Goal: Information Seeking & Learning: Learn about a topic

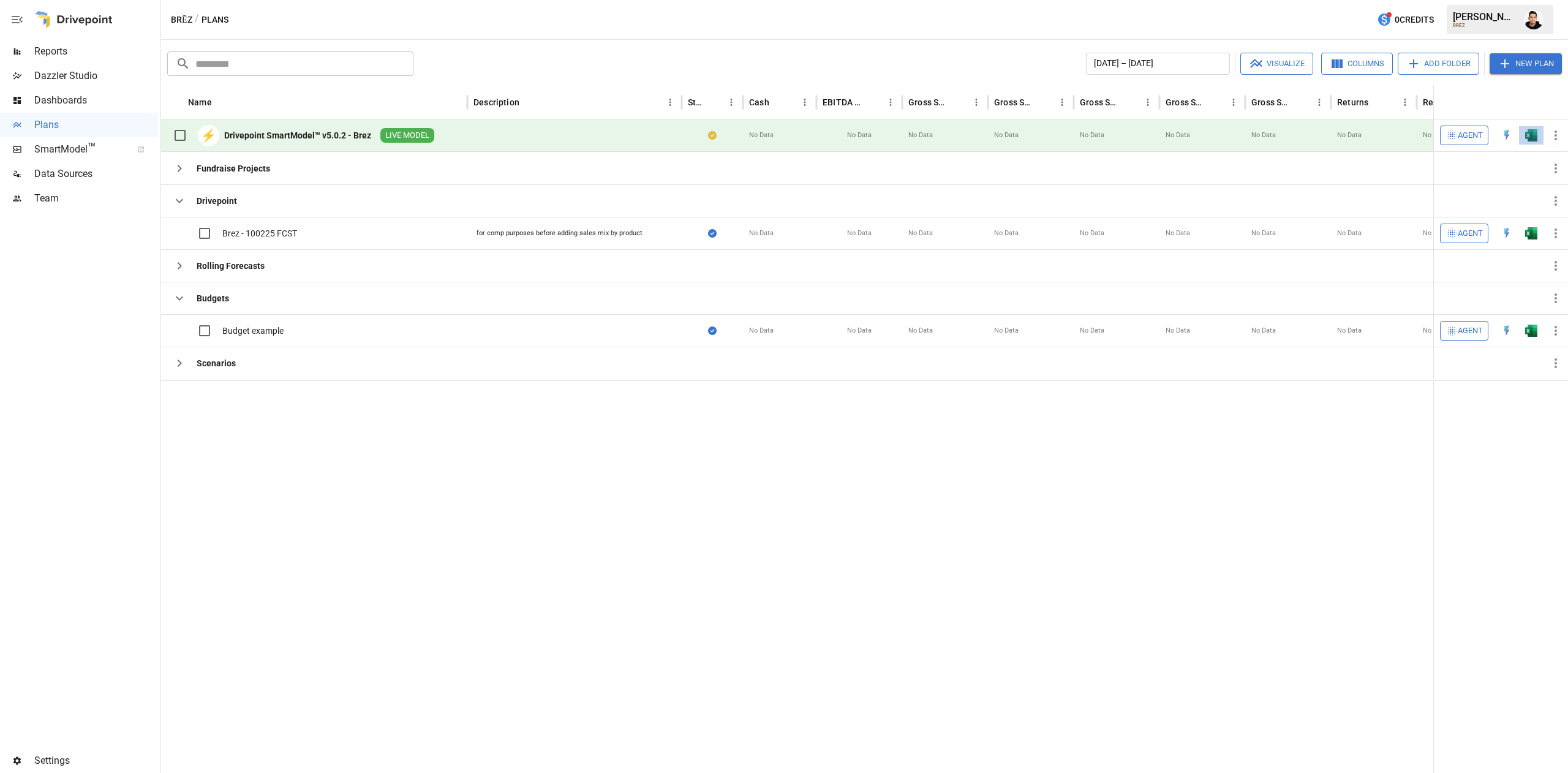
click at [1534, 128] on button "button" at bounding box center [1531, 136] width 39 height 18
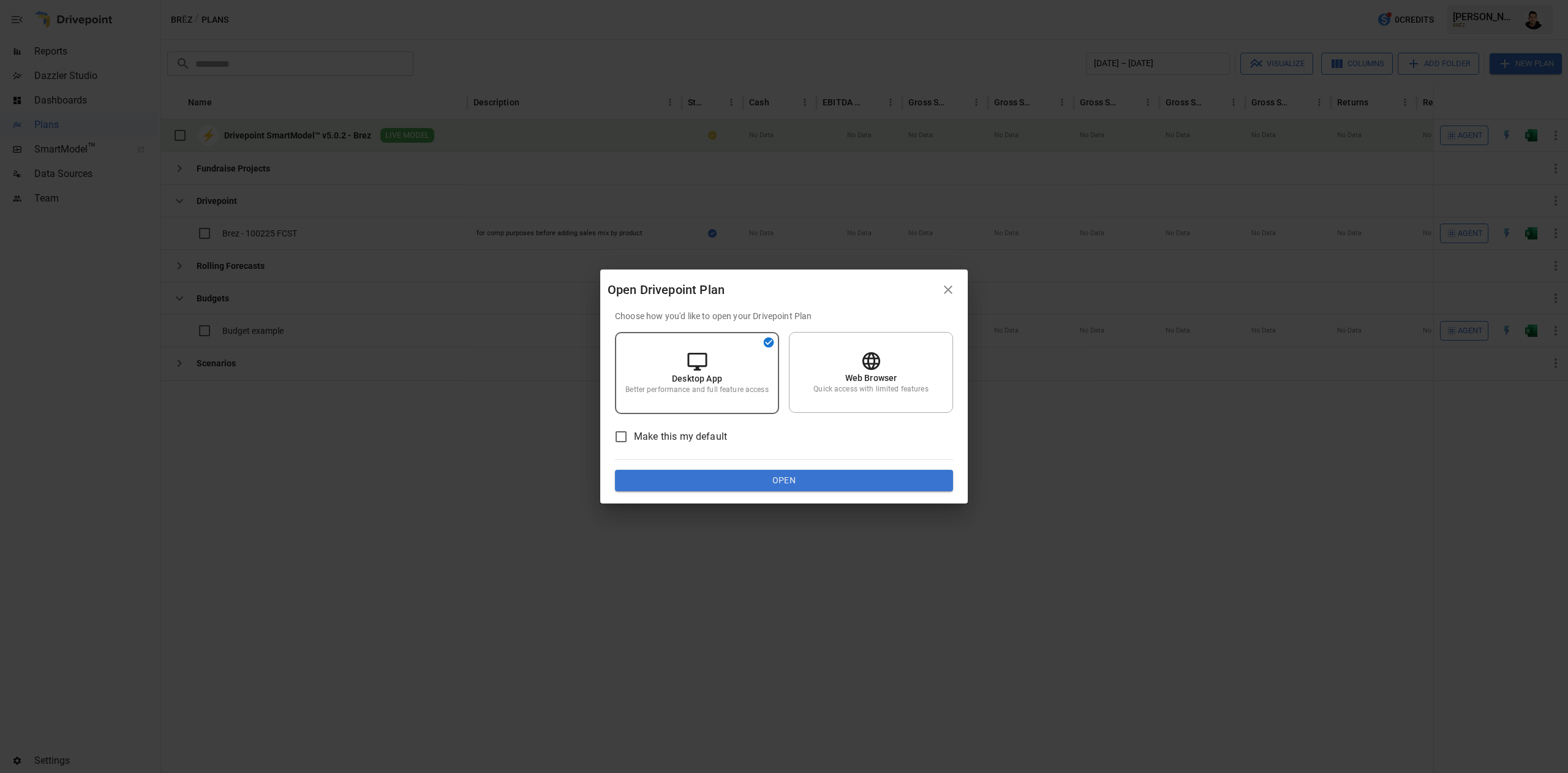
click at [867, 478] on button "Open" at bounding box center [784, 481] width 338 height 22
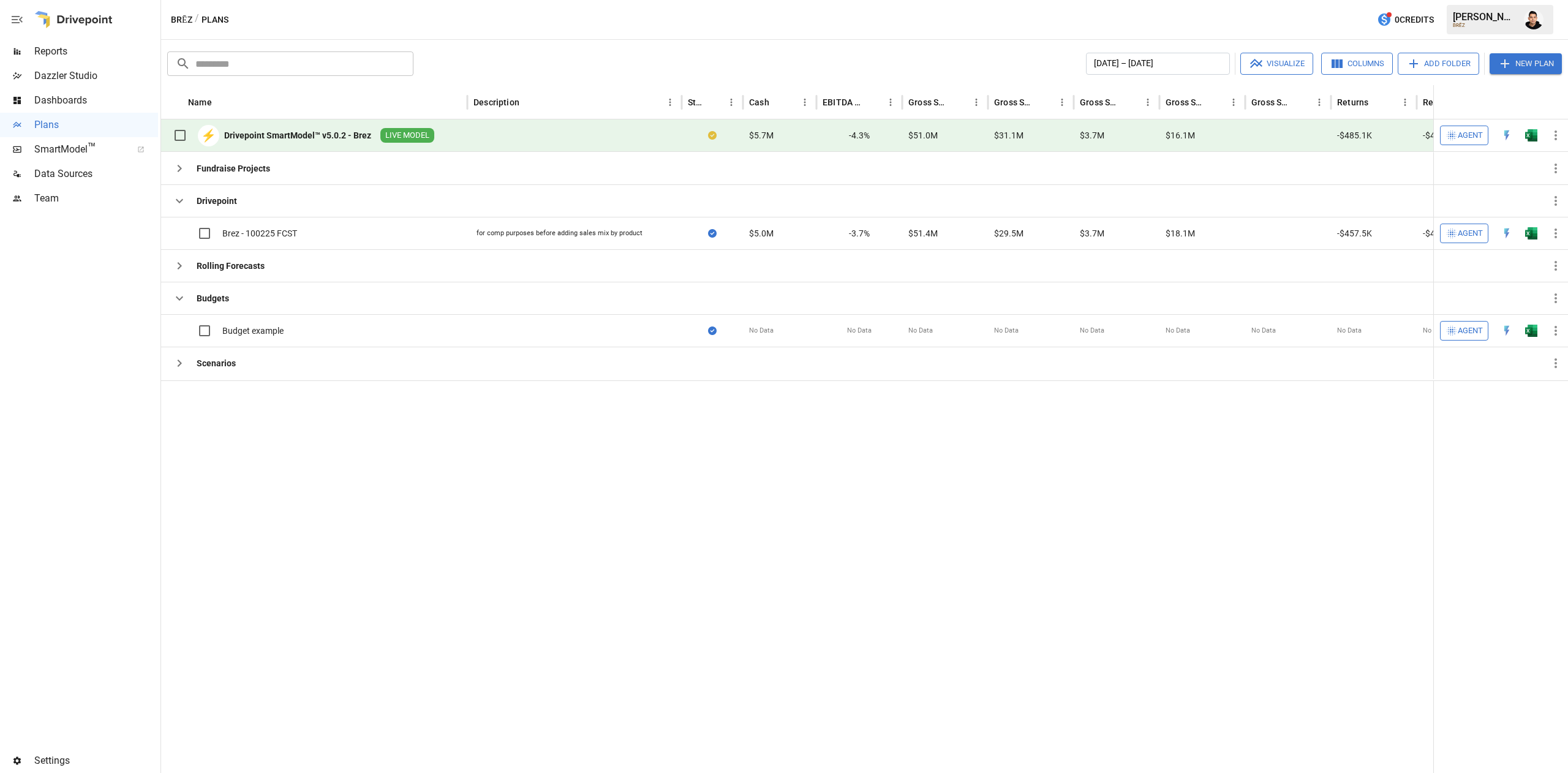
click at [1066, 0] on html "Reports Dazzler Studio Dashboards Plans SmartModel ™ Data Sources Team Settings…" at bounding box center [784, 0] width 1568 height 0
click at [79, 53] on span "Reports" at bounding box center [96, 51] width 124 height 15
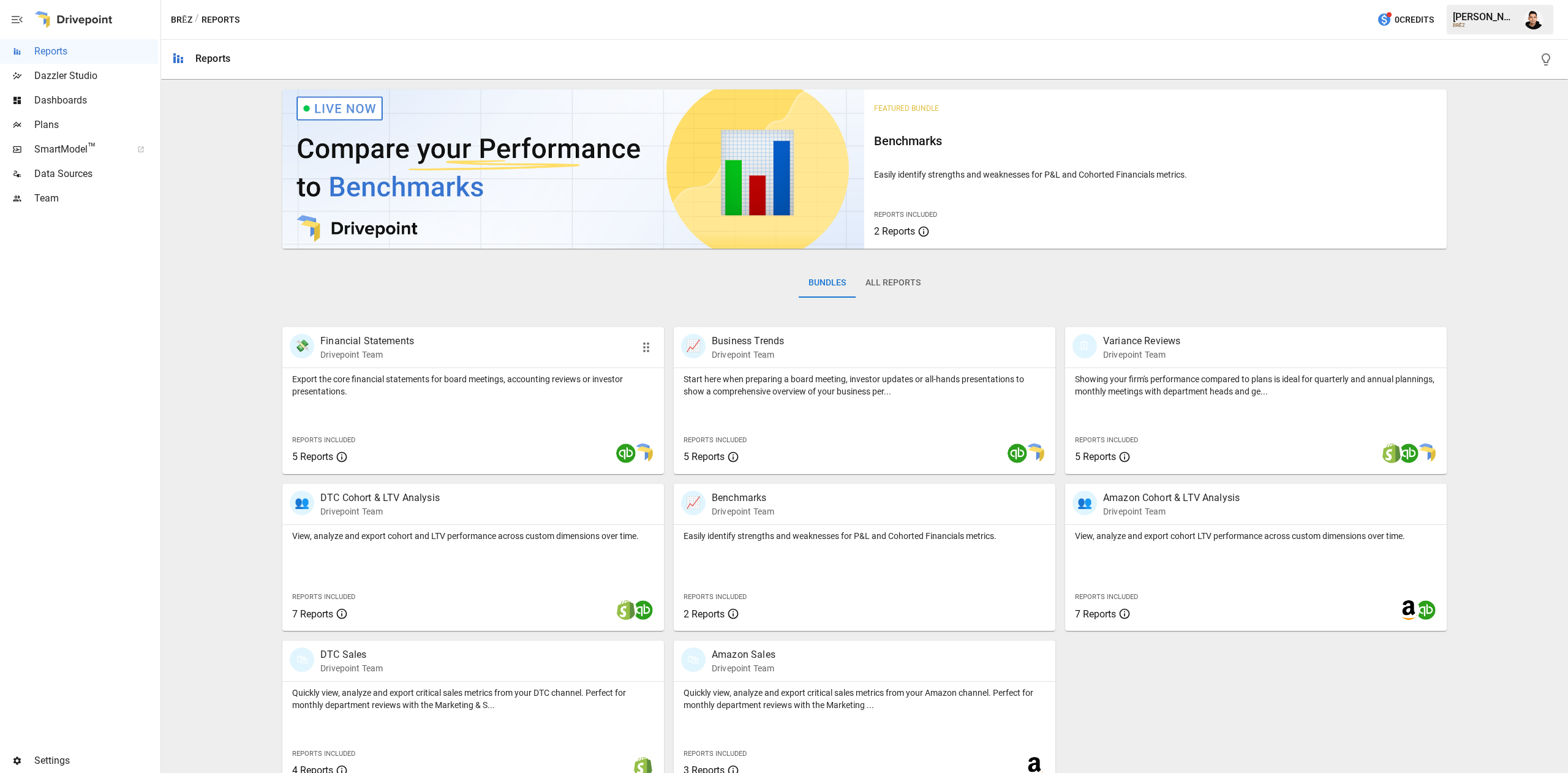
scroll to position [20, 0]
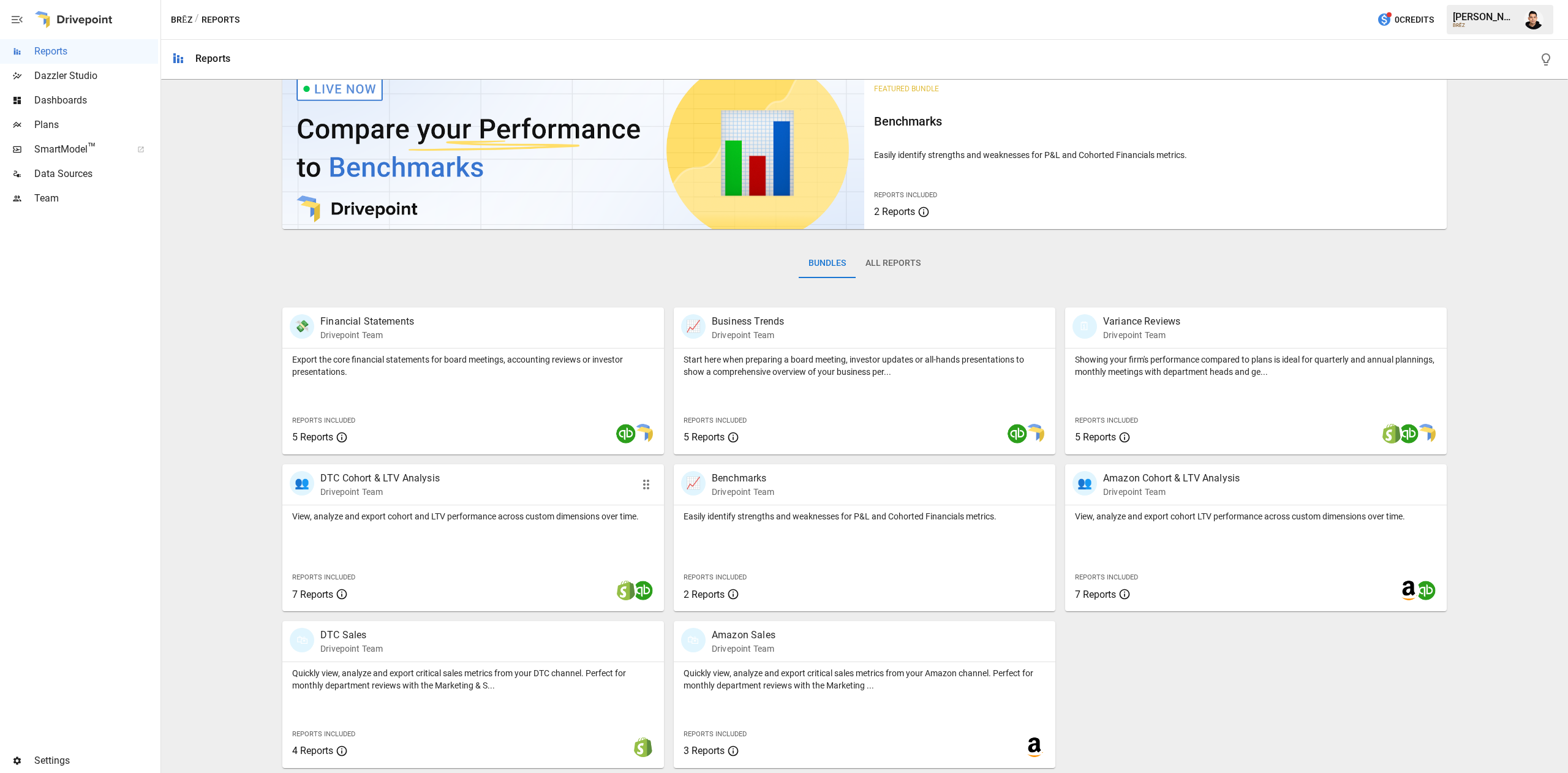
click at [573, 550] on div "View, analyze and export cohort and LTV performance across custom dimensions ov…" at bounding box center [473, 558] width 381 height 106
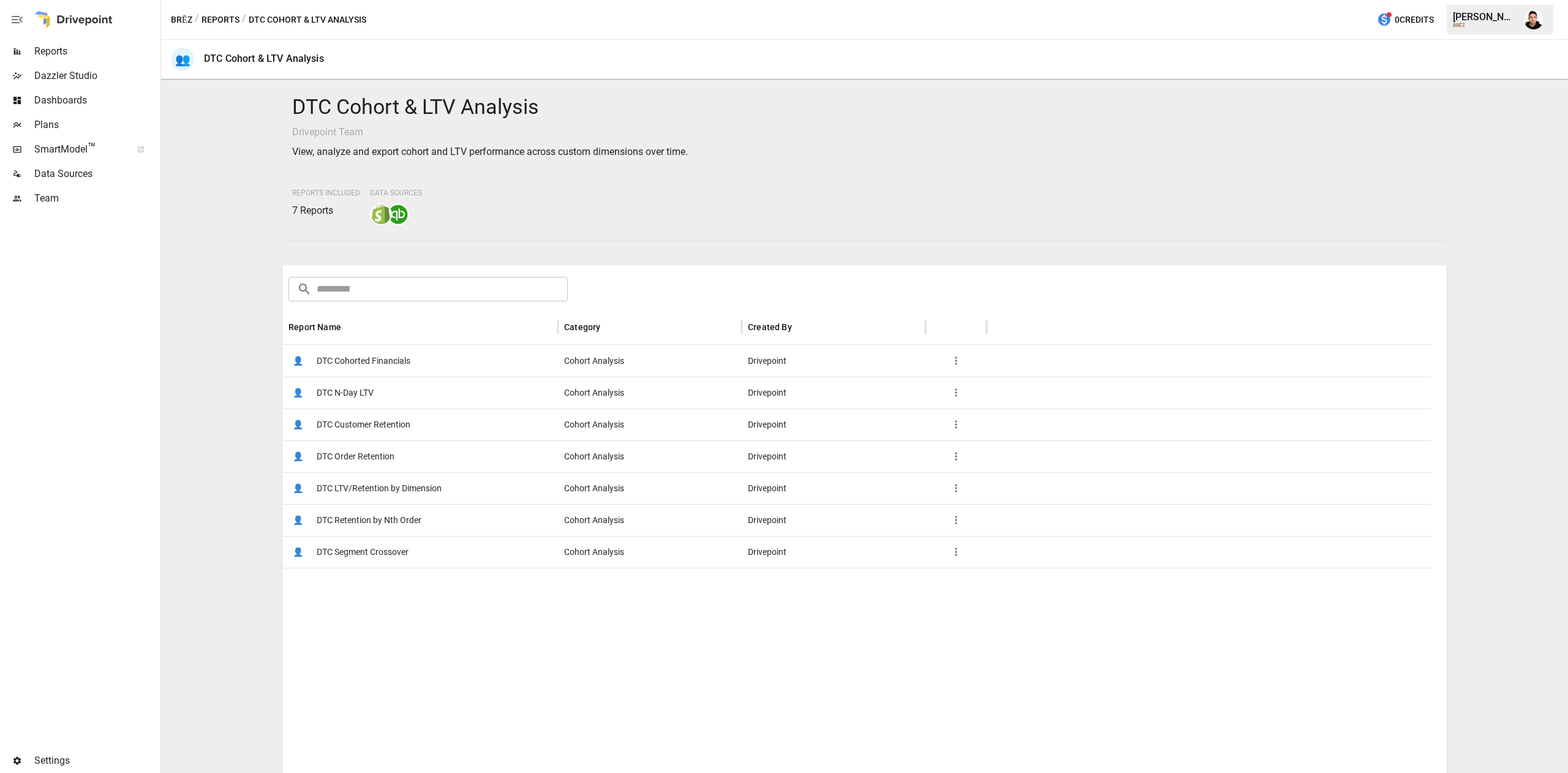
click at [421, 345] on div "👤 DTC Cohorted Financials" at bounding box center [420, 360] width 276 height 32
click at [413, 491] on span "DTC LTV/Retention by Dimension" at bounding box center [379, 488] width 125 height 31
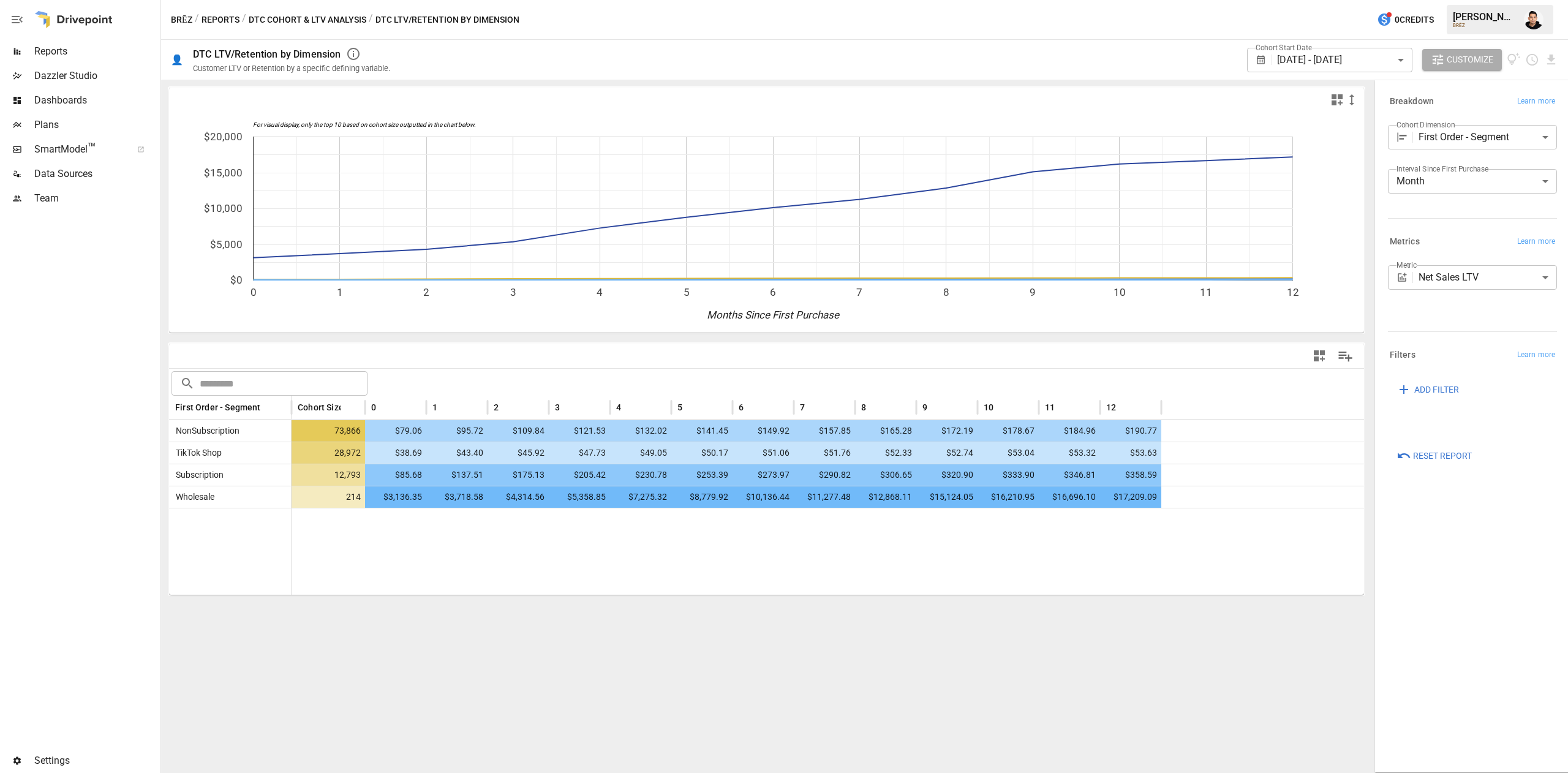
click at [1508, 0] on body "Reports Dazzler Studio Dashboards Plans SmartModel ™ Data Sources Team Settings…" at bounding box center [784, 0] width 1568 height 0
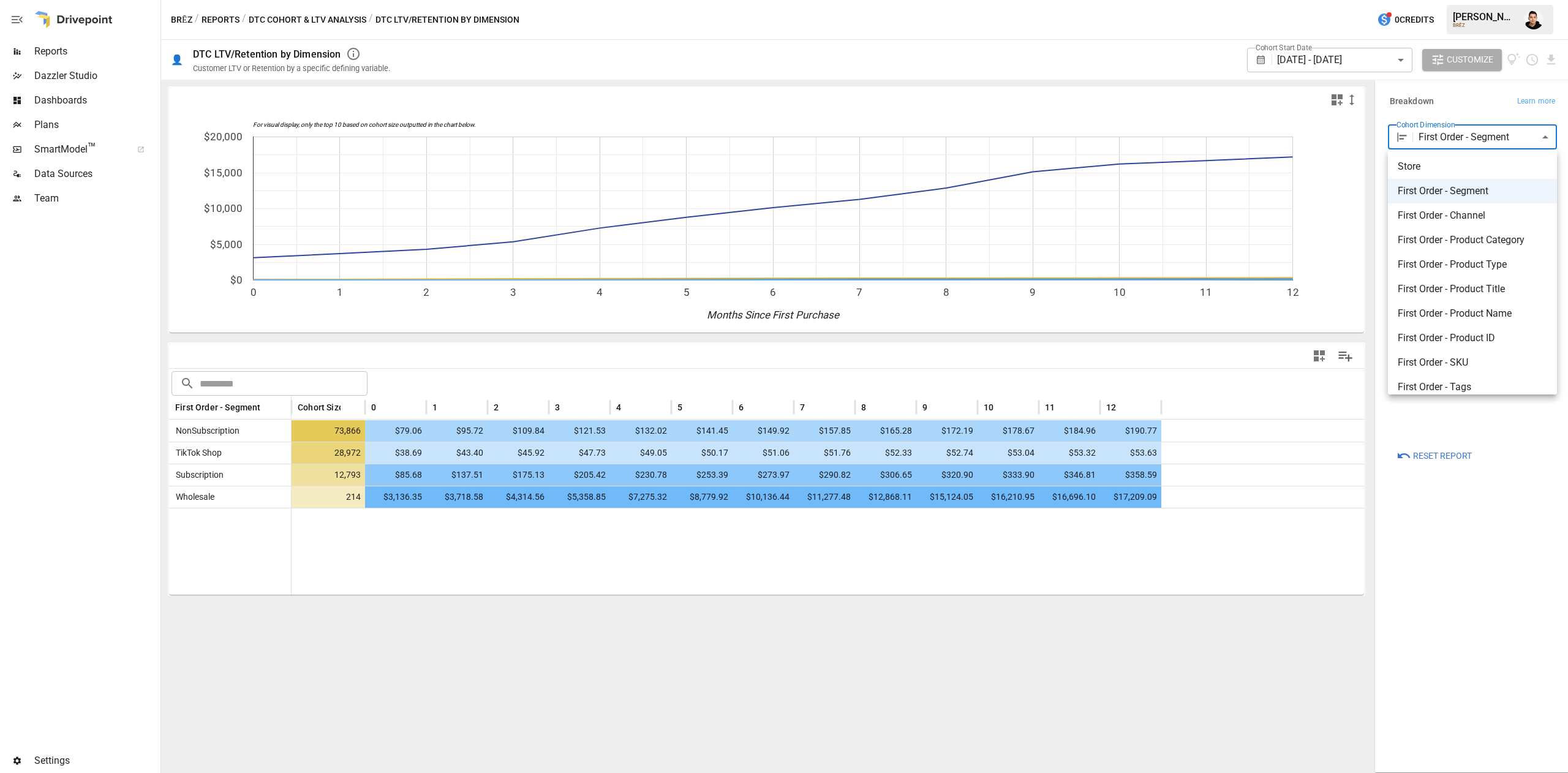
click at [1366, 57] on div at bounding box center [784, 386] width 1568 height 773
click at [1449, 0] on body "Reports Dazzler Studio Dashboards Plans SmartModel ™ Data Sources Team Settings…" at bounding box center [784, 0] width 1568 height 0
click at [1455, 299] on span "First Order - Tags" at bounding box center [1472, 294] width 149 height 15
type input "**********"
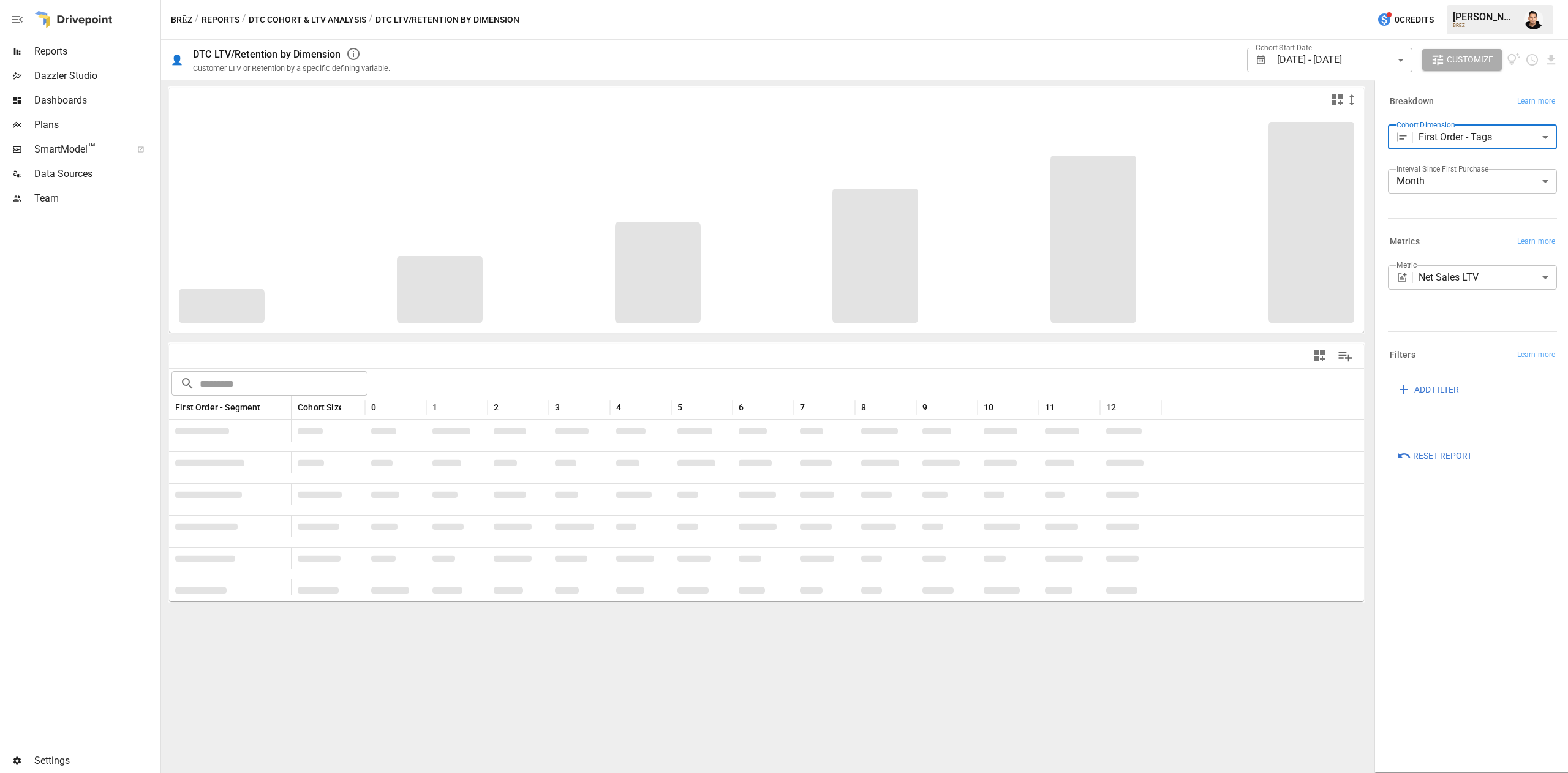
click at [1332, 0] on body "Reports Dazzler Studio Dashboards Plans SmartModel ™ Data Sources Team Settings…" at bounding box center [784, 0] width 1568 height 0
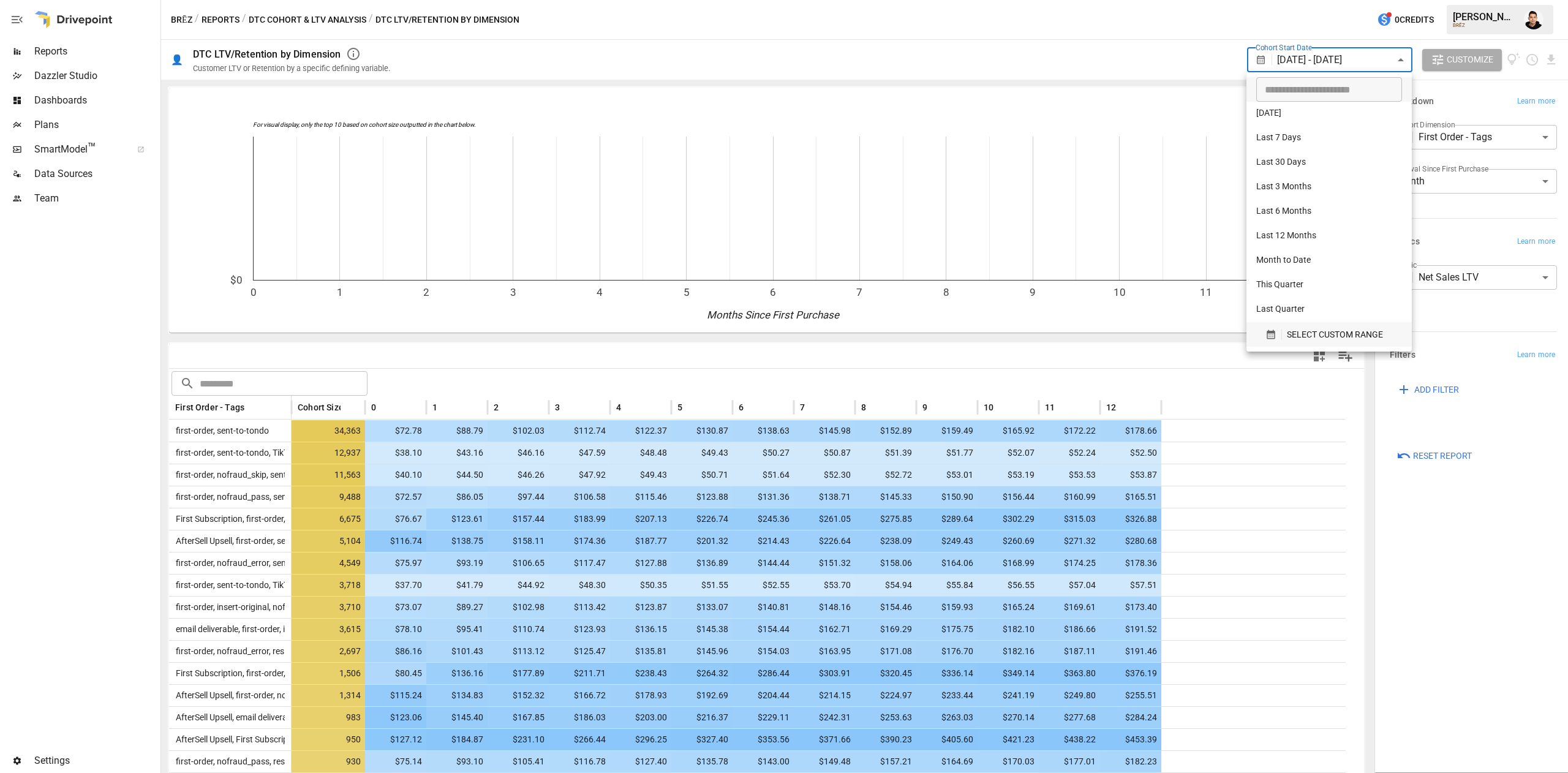
click at [1393, 63] on div at bounding box center [784, 386] width 1568 height 773
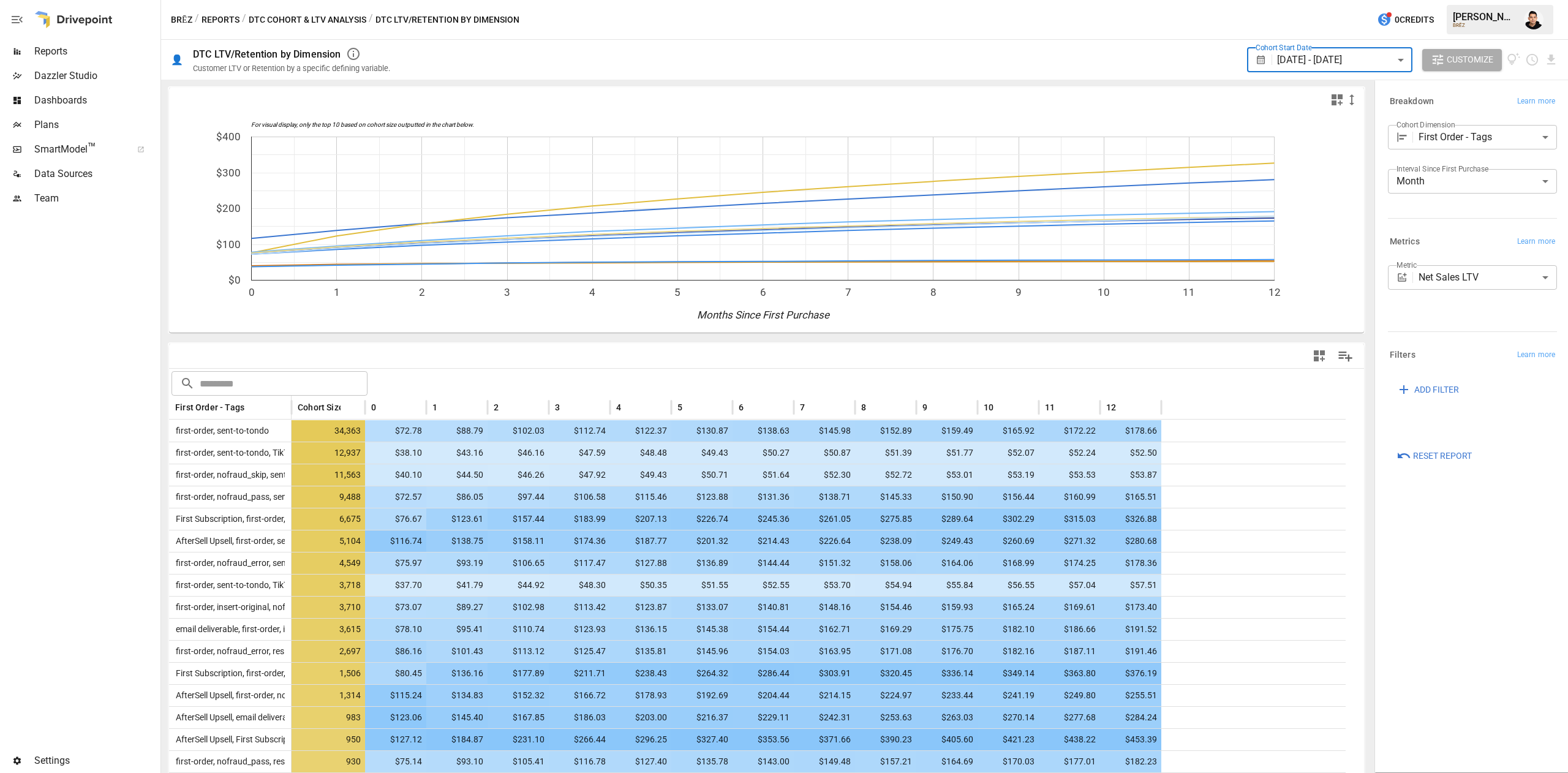
click at [1351, 0] on body "Reports Dazzler Studio Dashboards Plans SmartModel ™ Data Sources Team Settings…" at bounding box center [784, 0] width 1568 height 0
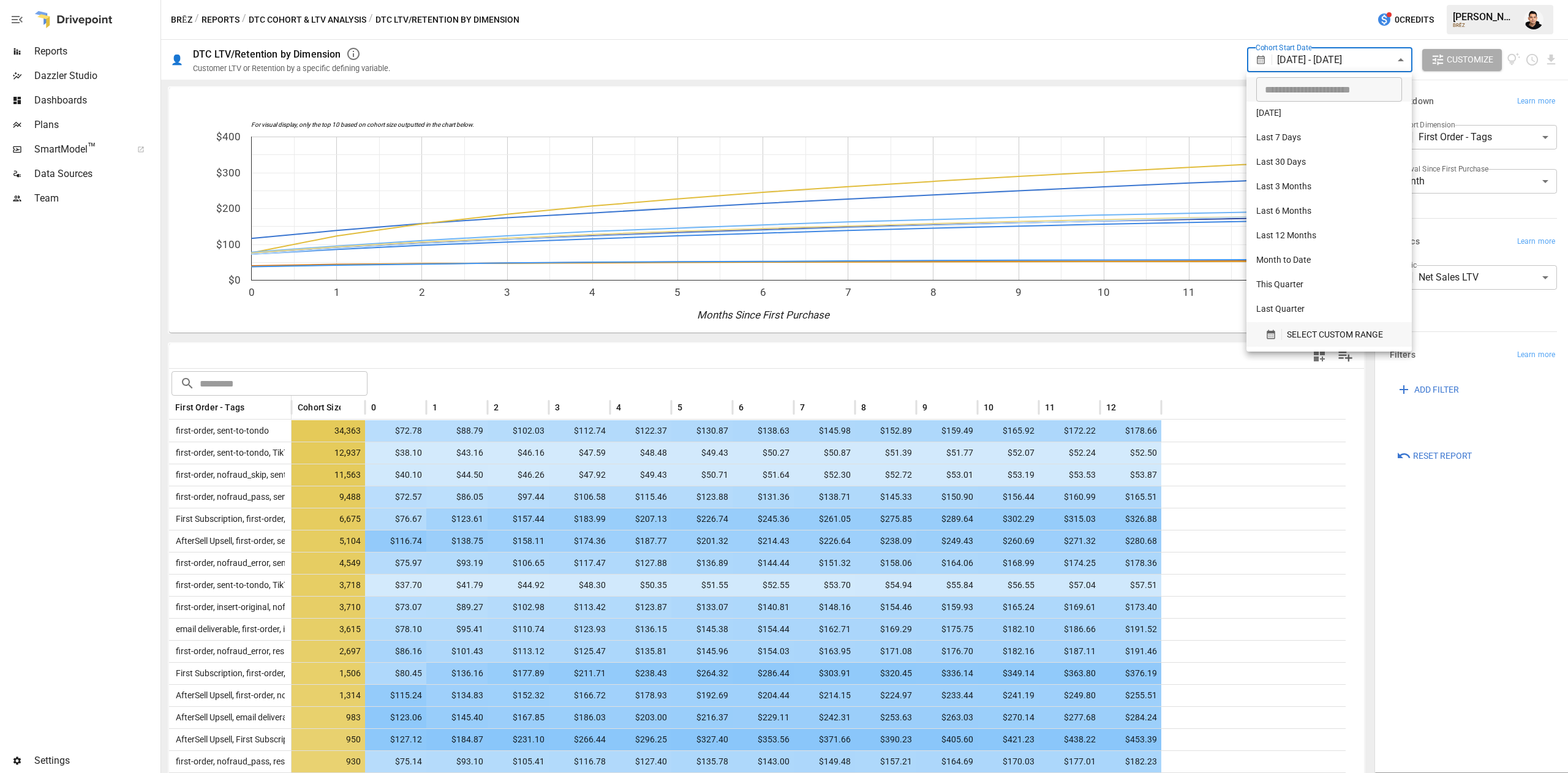
click at [1314, 340] on span "SELECT CUSTOM RANGE" at bounding box center [1335, 334] width 96 height 15
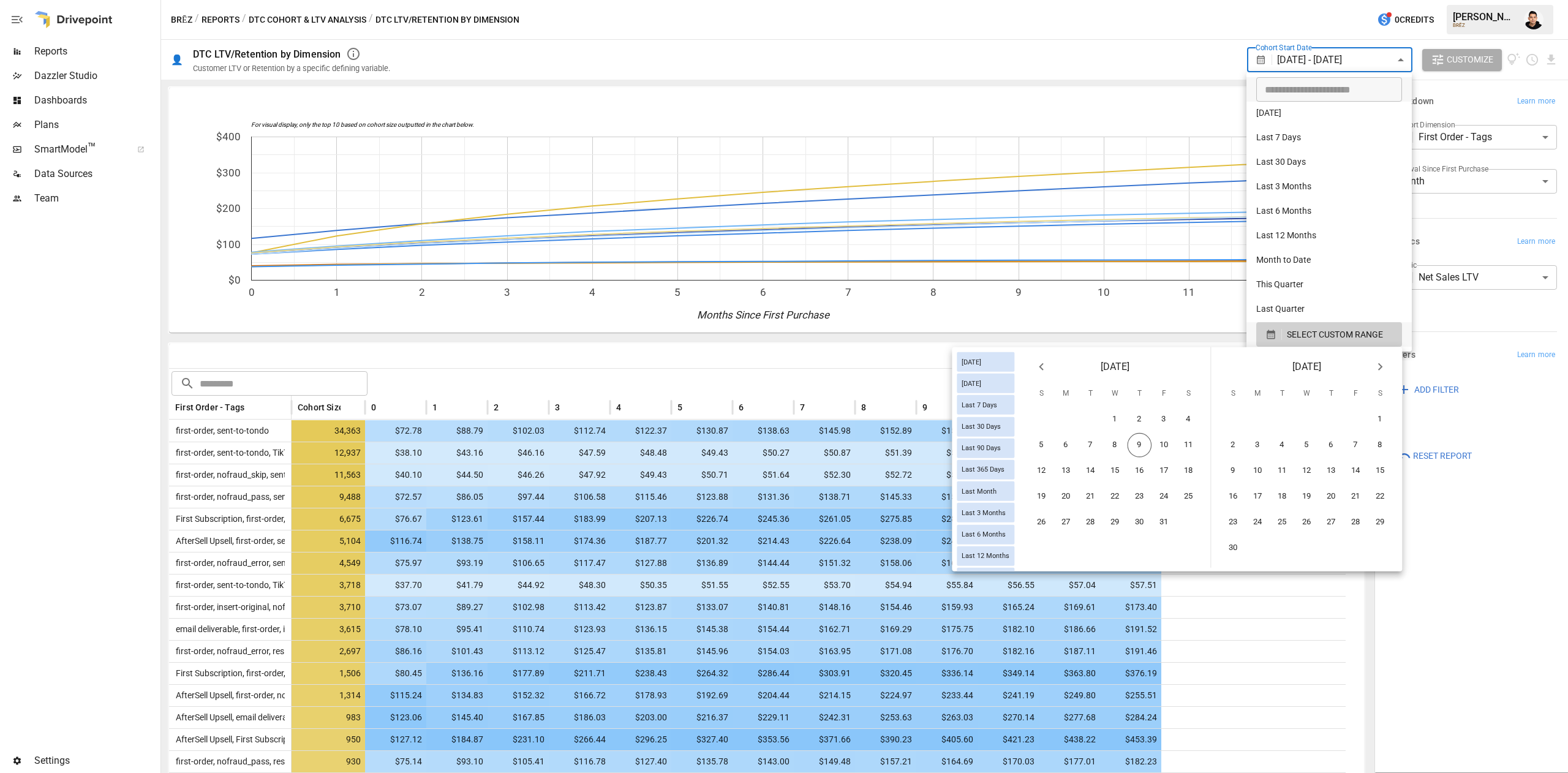
click at [1039, 362] on icon "Previous month" at bounding box center [1041, 367] width 15 height 15
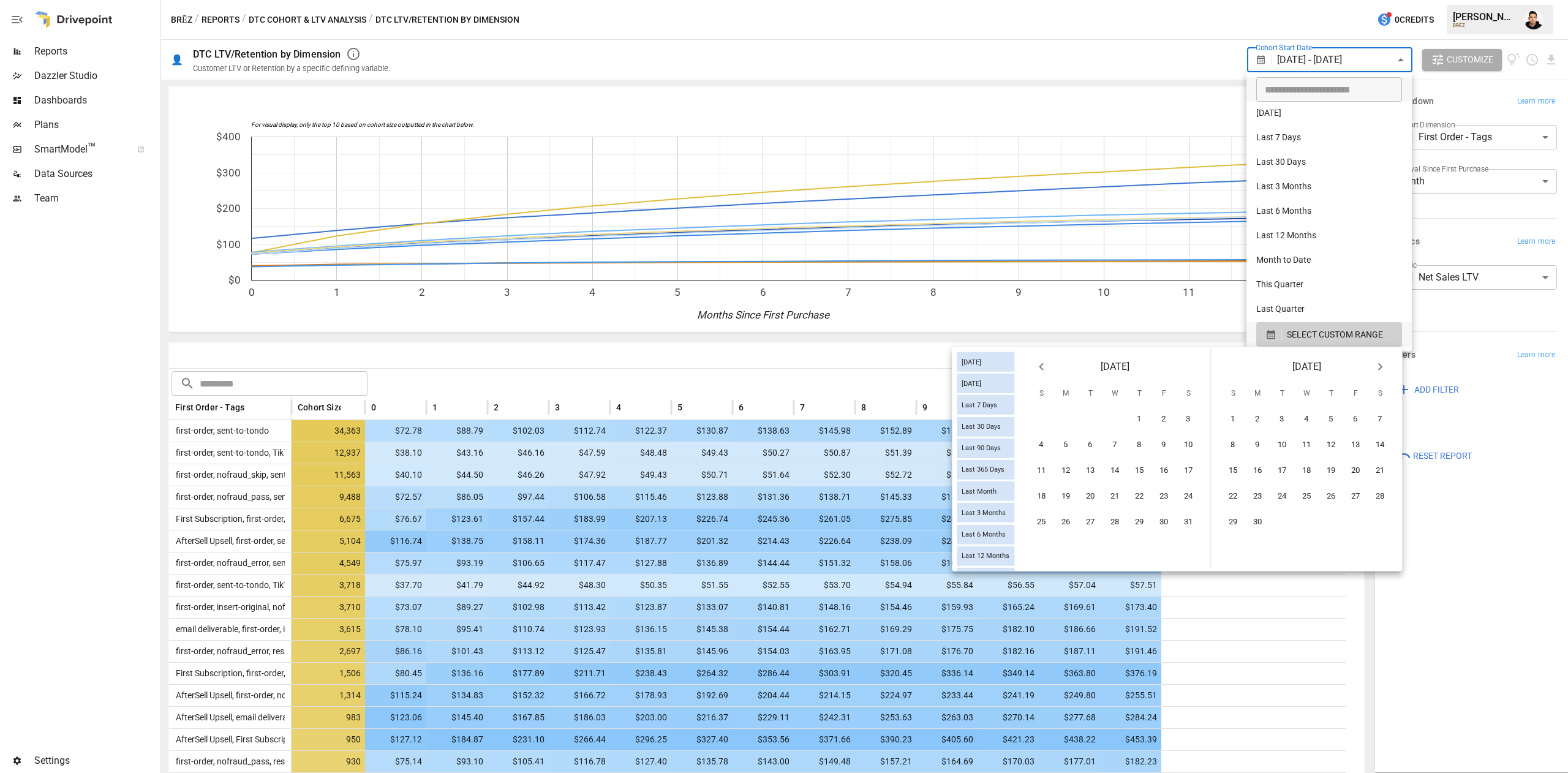
click at [1039, 362] on icon "Previous month" at bounding box center [1041, 367] width 15 height 15
click at [1384, 360] on icon "Next month" at bounding box center [1380, 367] width 15 height 15
click at [1239, 413] on button "1" at bounding box center [1234, 420] width 25 height 25
click at [1258, 523] on button "30" at bounding box center [1258, 523] width 25 height 25
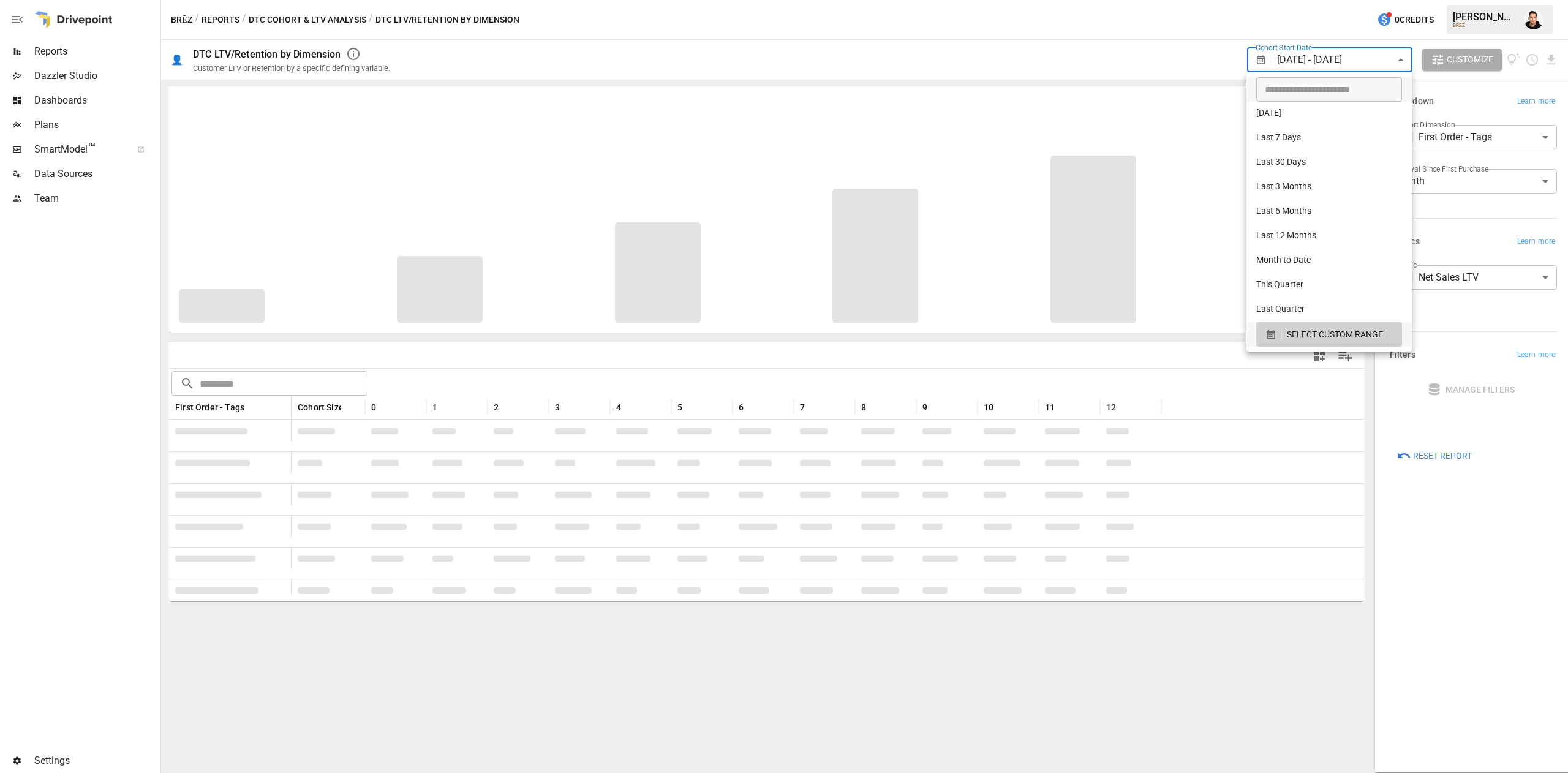
click at [1013, 46] on div at bounding box center [784, 386] width 1568 height 773
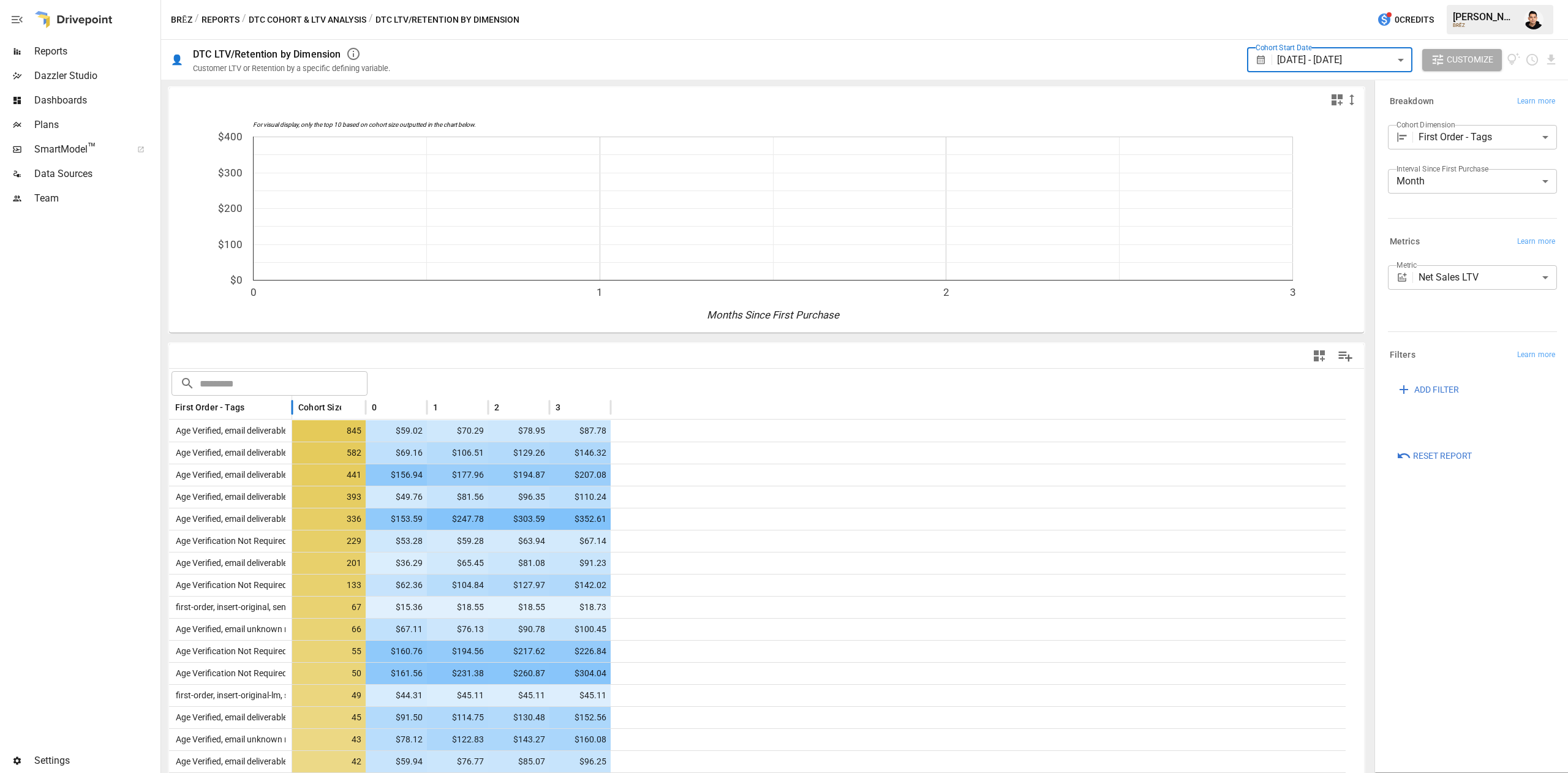
drag, startPoint x: 289, startPoint y: 401, endPoint x: 513, endPoint y: 401, distance: 224.0
click at [295, 401] on div at bounding box center [291, 407] width 6 height 24
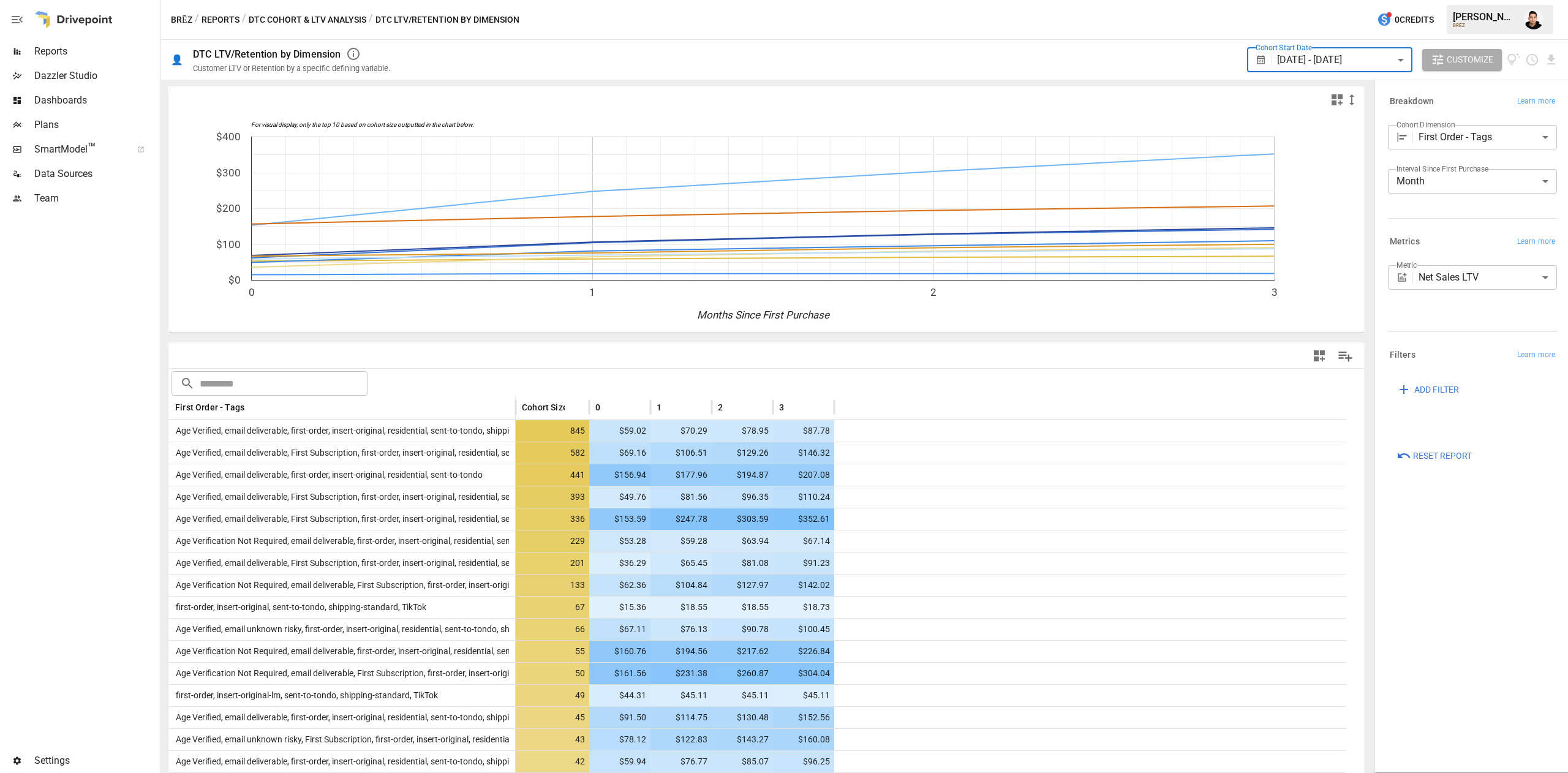
click at [1469, 0] on body "Reports Dazzler Studio Dashboards Plans SmartModel ™ Data Sources Team Settings…" at bounding box center [784, 0] width 1568 height 0
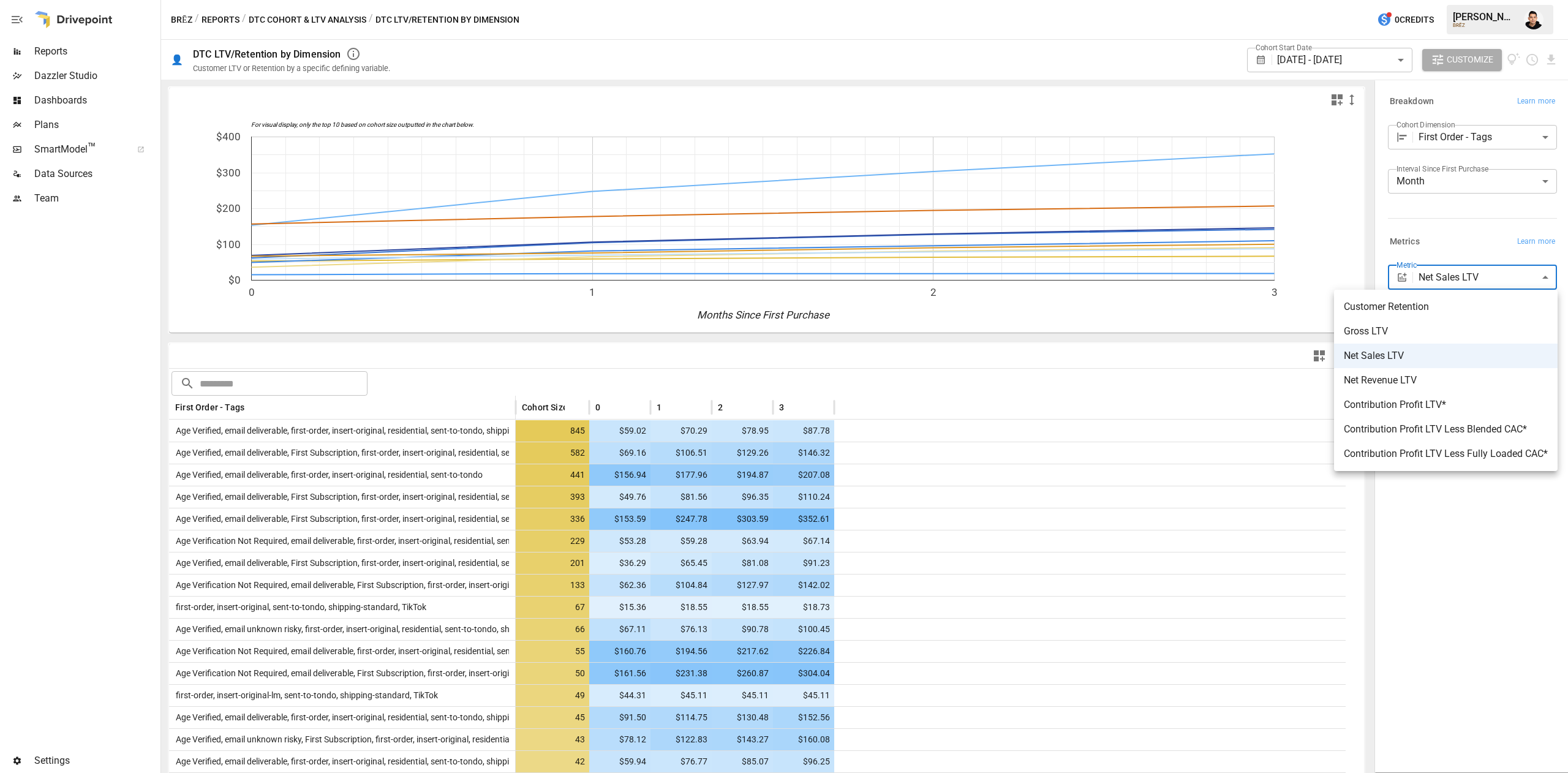
click at [1458, 308] on span "Customer Retention" at bounding box center [1445, 306] width 204 height 15
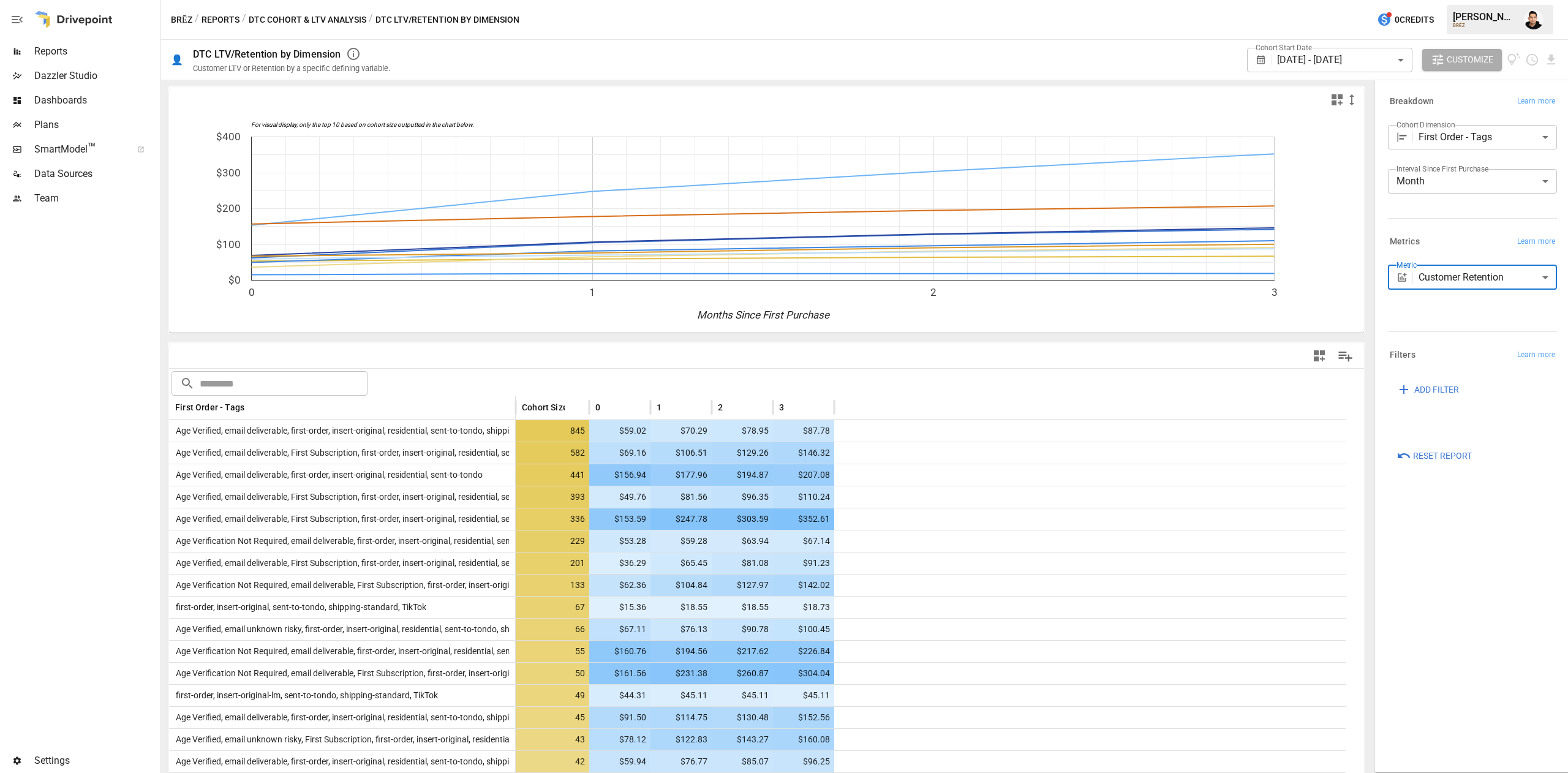
type input "**********"
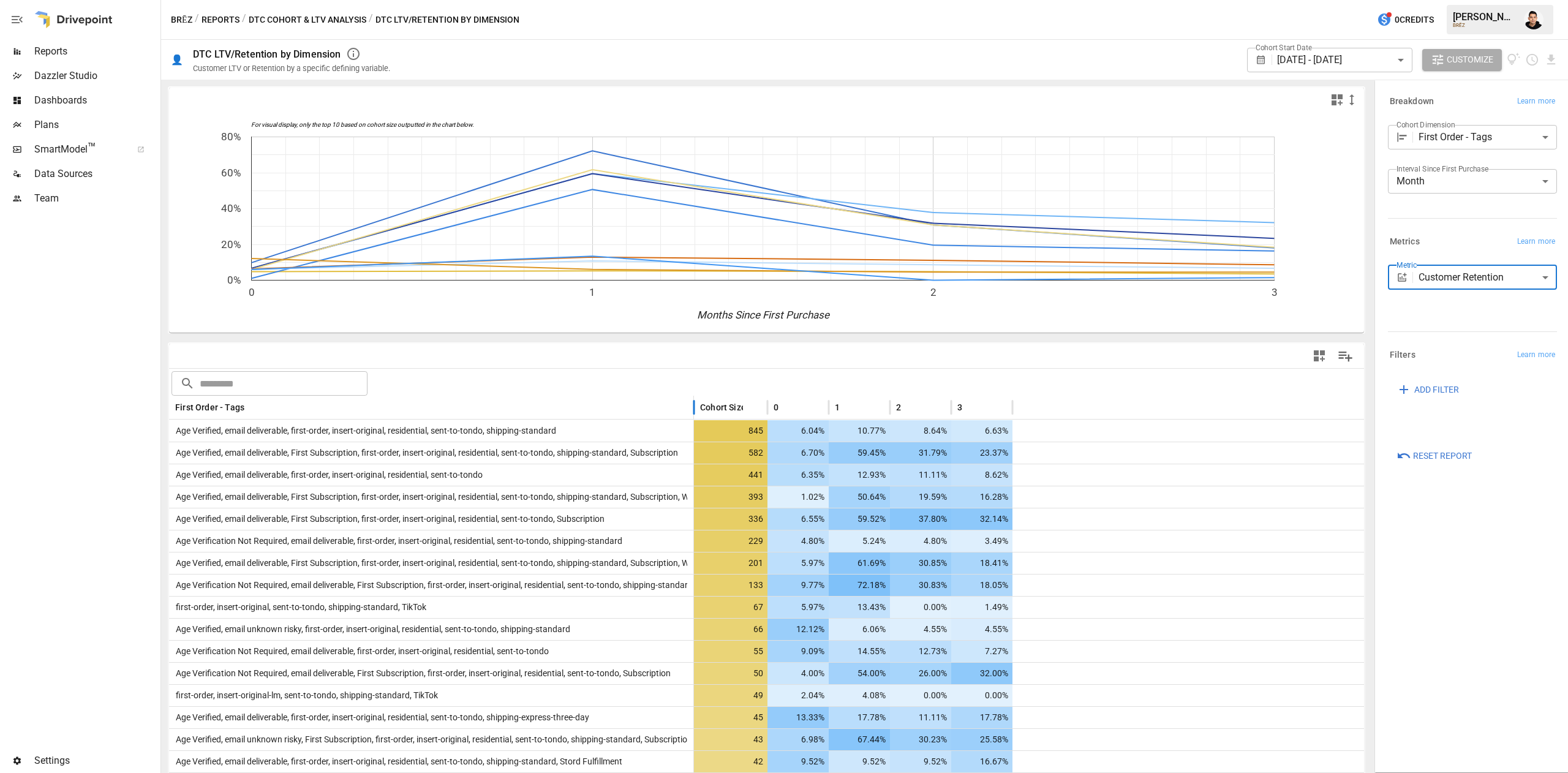
drag, startPoint x: 291, startPoint y: 406, endPoint x: 694, endPoint y: 350, distance: 406.9
click at [874, 408] on div "1" at bounding box center [859, 407] width 49 height 23
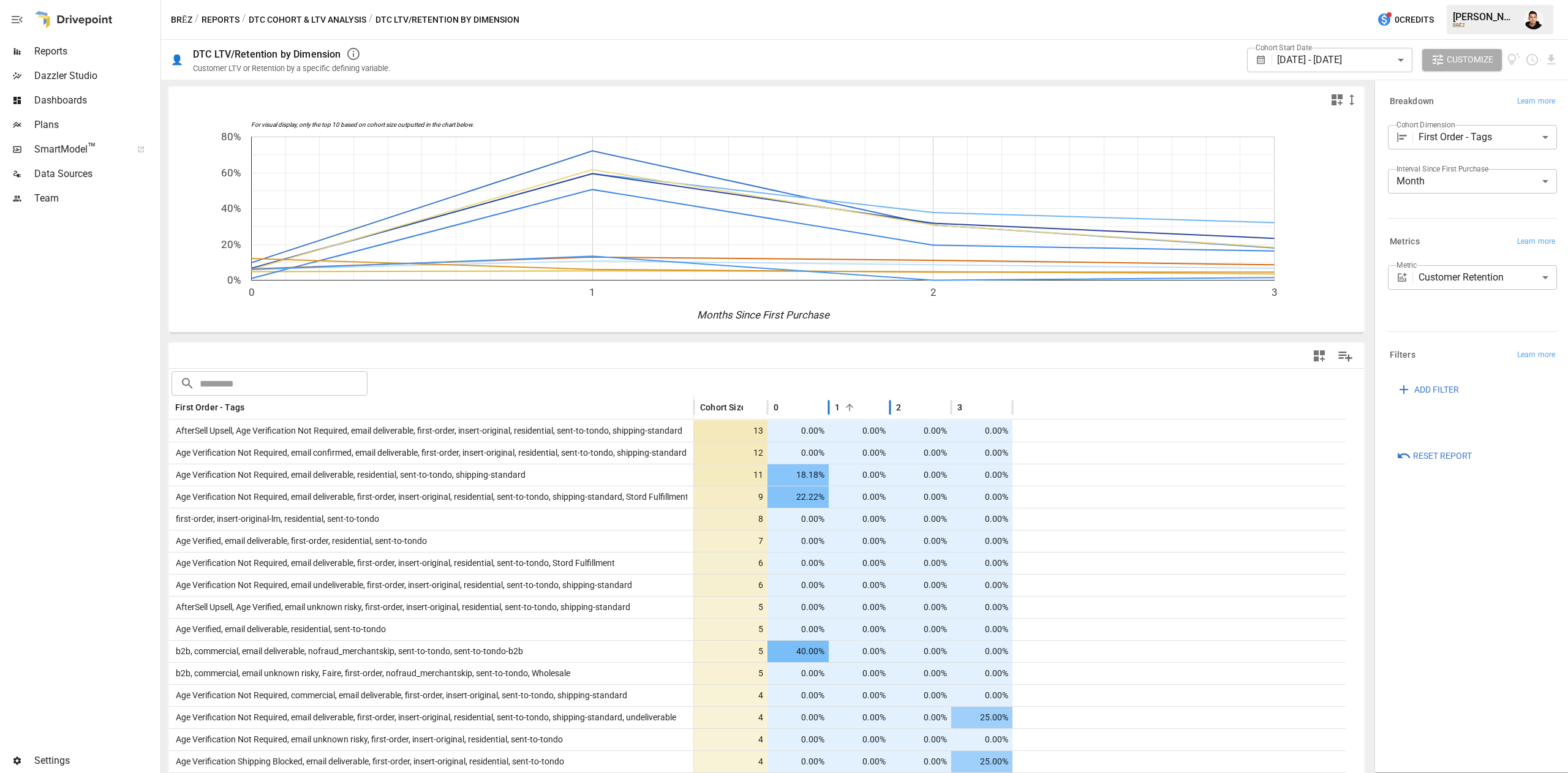
click at [874, 408] on div "1" at bounding box center [859, 407] width 49 height 23
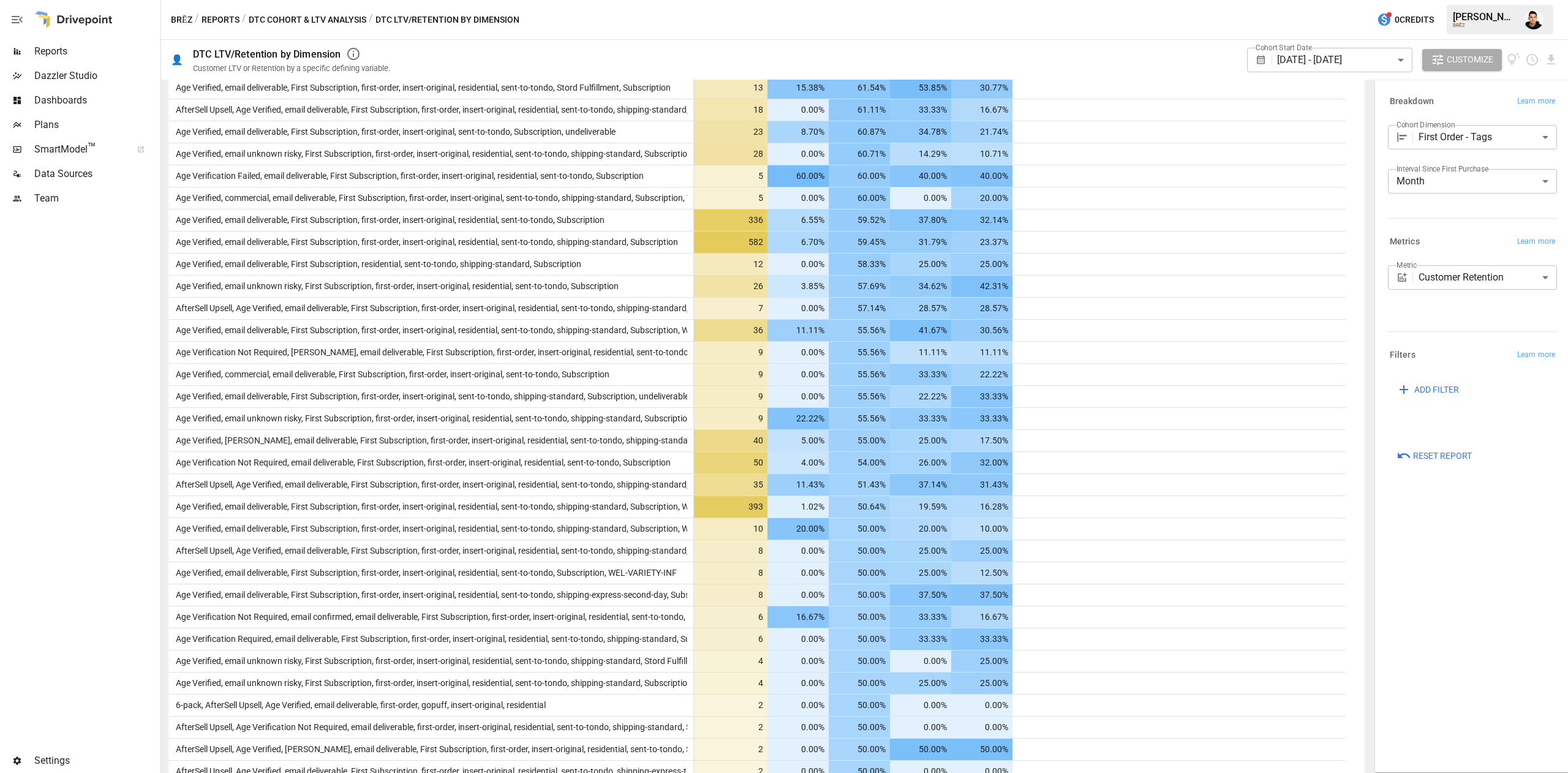
scroll to position [3938, 0]
